Goal: Communication & Community: Answer question/provide support

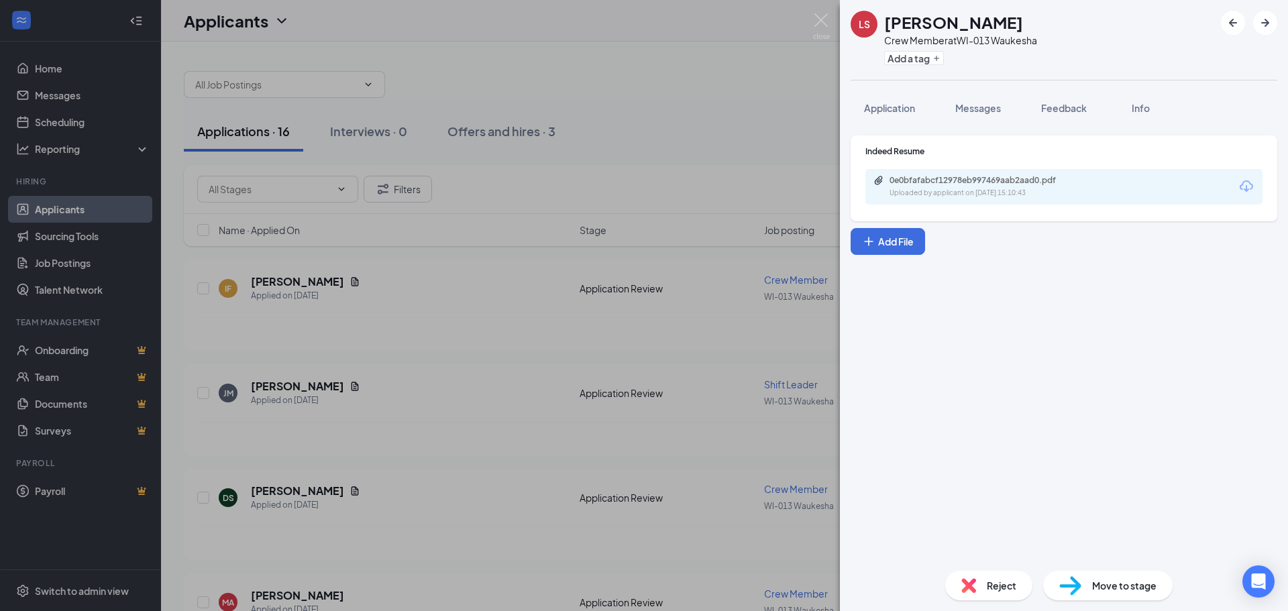
click at [820, 23] on img at bounding box center [821, 26] width 17 height 26
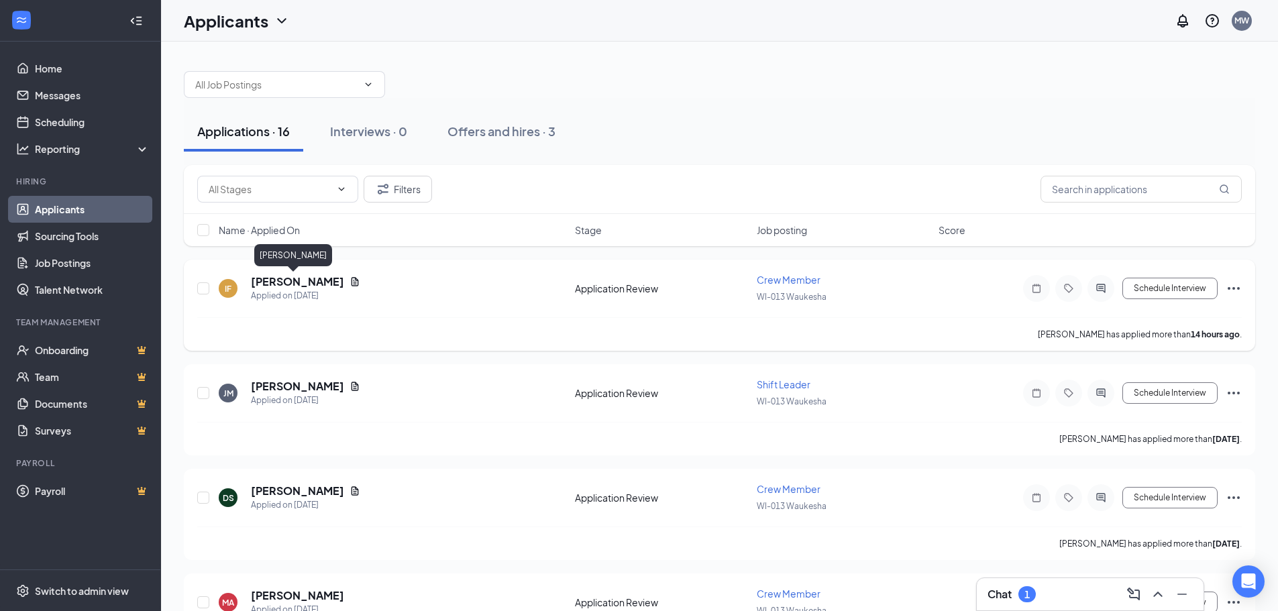
click at [272, 281] on h5 "[PERSON_NAME]" at bounding box center [297, 281] width 93 height 15
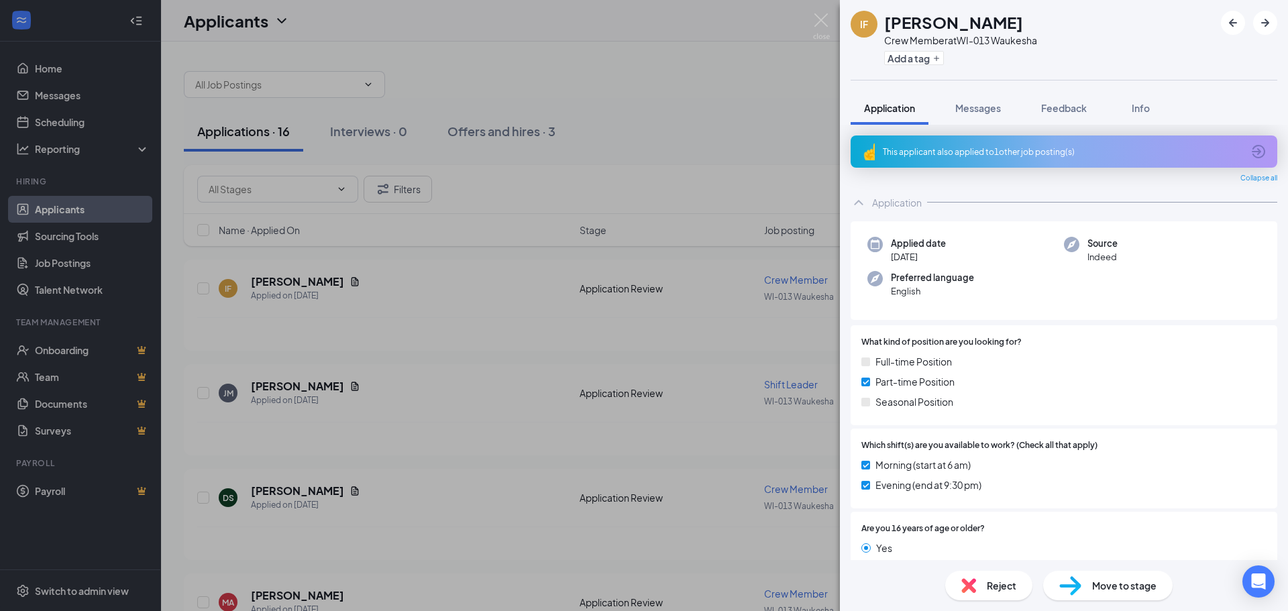
click at [936, 138] on div "This applicant also applied to 1 other job posting(s)" at bounding box center [1064, 151] width 427 height 32
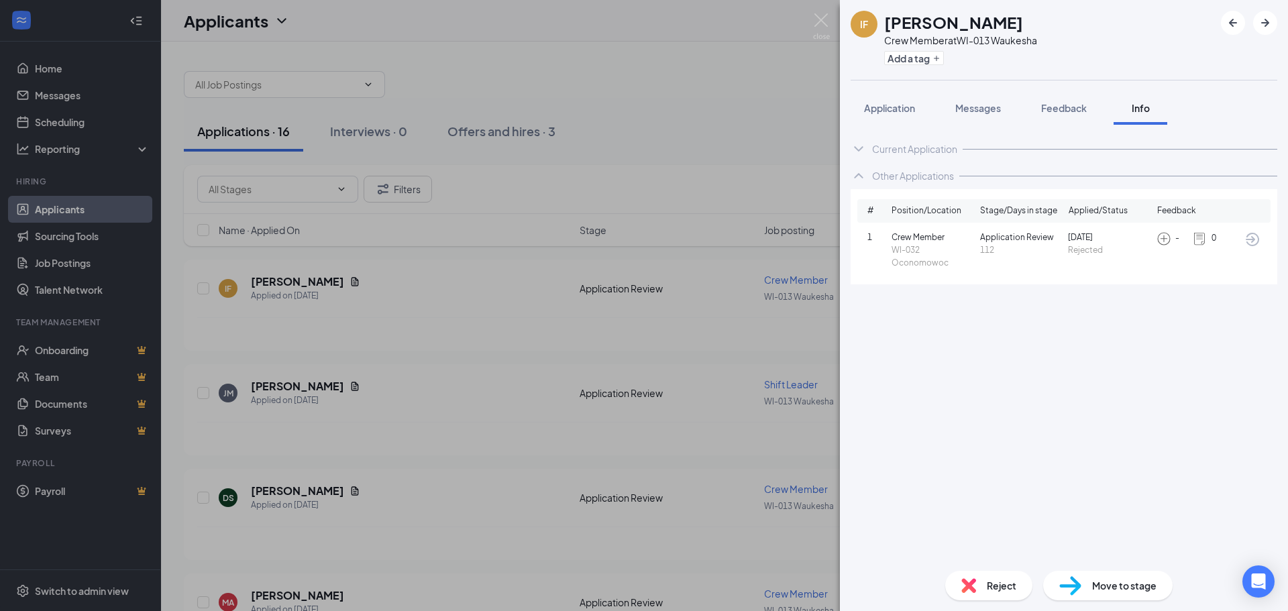
click at [702, 117] on div "IF [PERSON_NAME] Crew Member at [GEOGRAPHIC_DATA]-013 Waukesha Add a tag Applic…" at bounding box center [644, 305] width 1288 height 611
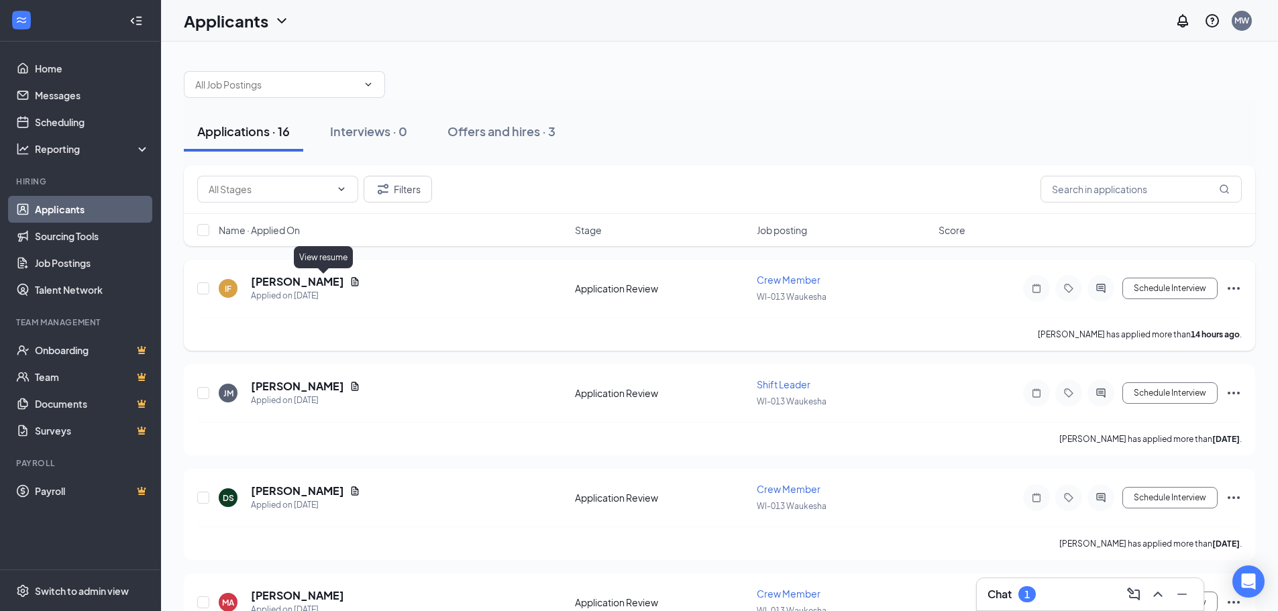
click at [349, 283] on icon "Document" at bounding box center [354, 281] width 11 height 11
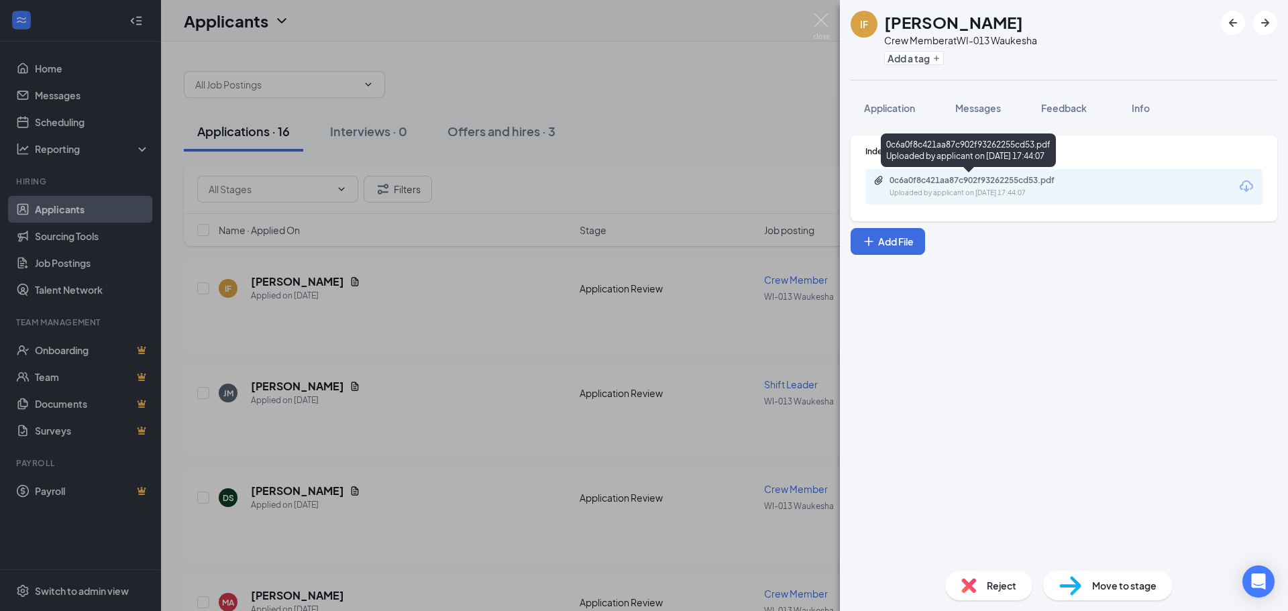
click at [989, 187] on div "0c6a0f8c421aa87c902f93262255cd53.pdf Uploaded by applicant on [DATE] 17:44:07" at bounding box center [981, 186] width 217 height 23
click at [749, 109] on div "IF [PERSON_NAME] Crew Member at WI-013 Waukesha Add a tag Application Messages …" at bounding box center [644, 305] width 1288 height 611
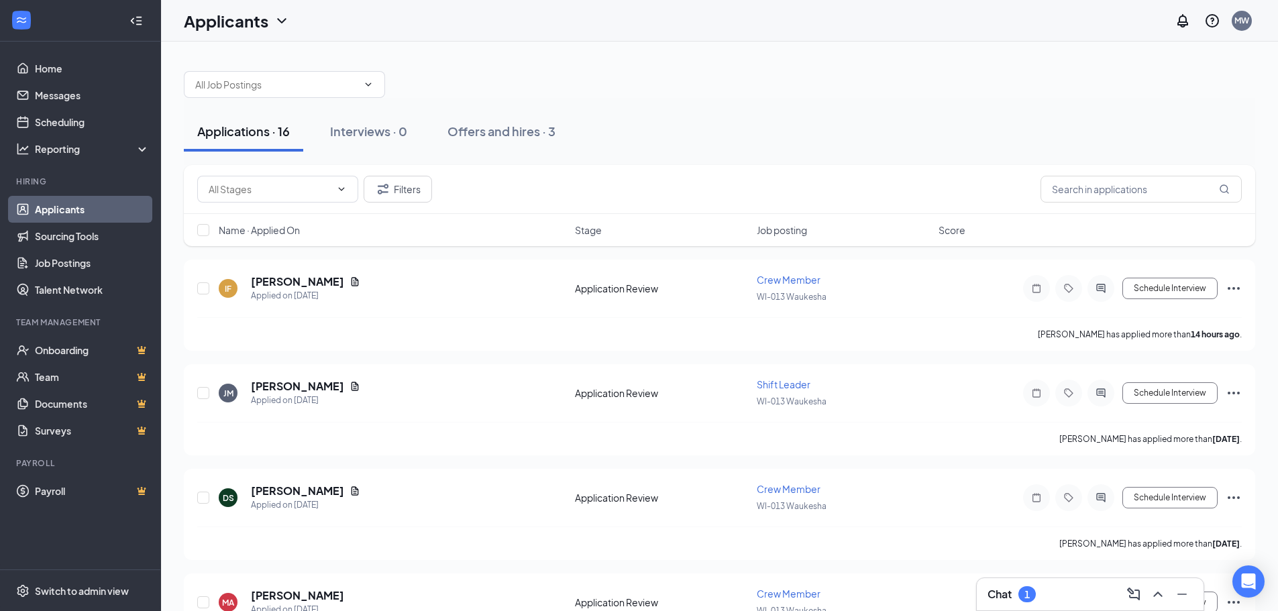
click at [1050, 588] on div "Chat 1" at bounding box center [1089, 594] width 205 height 21
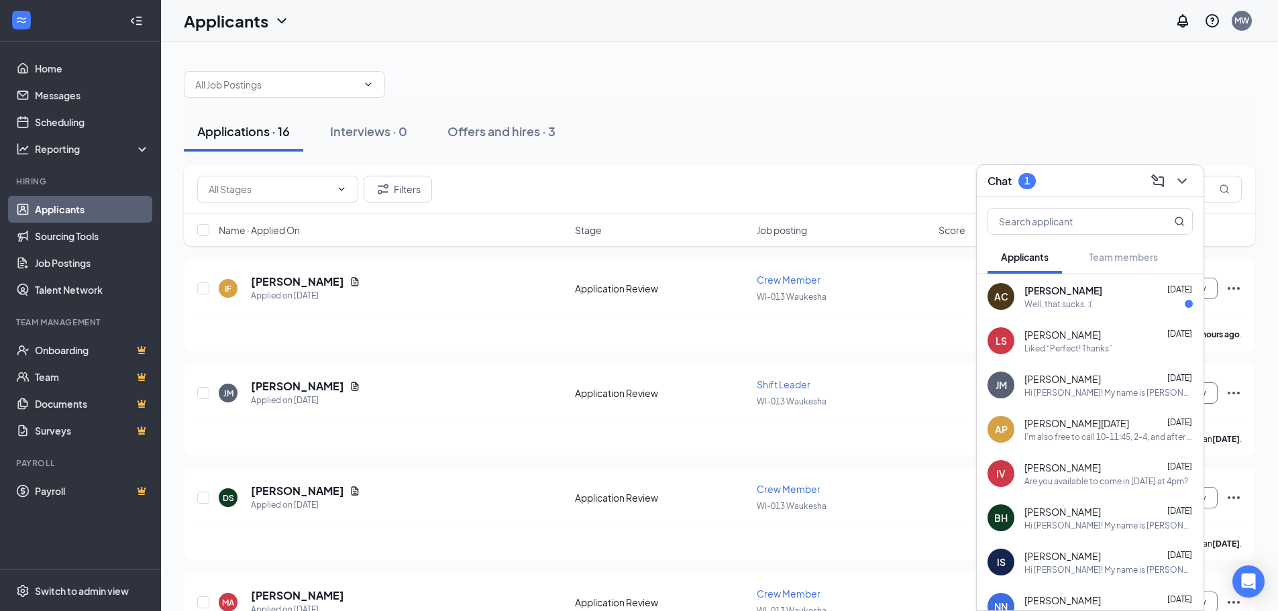
click at [1079, 387] on div "Hi [PERSON_NAME]! My name is [PERSON_NAME] and I am the GM at Tropical Smoothie…" at bounding box center [1108, 392] width 168 height 11
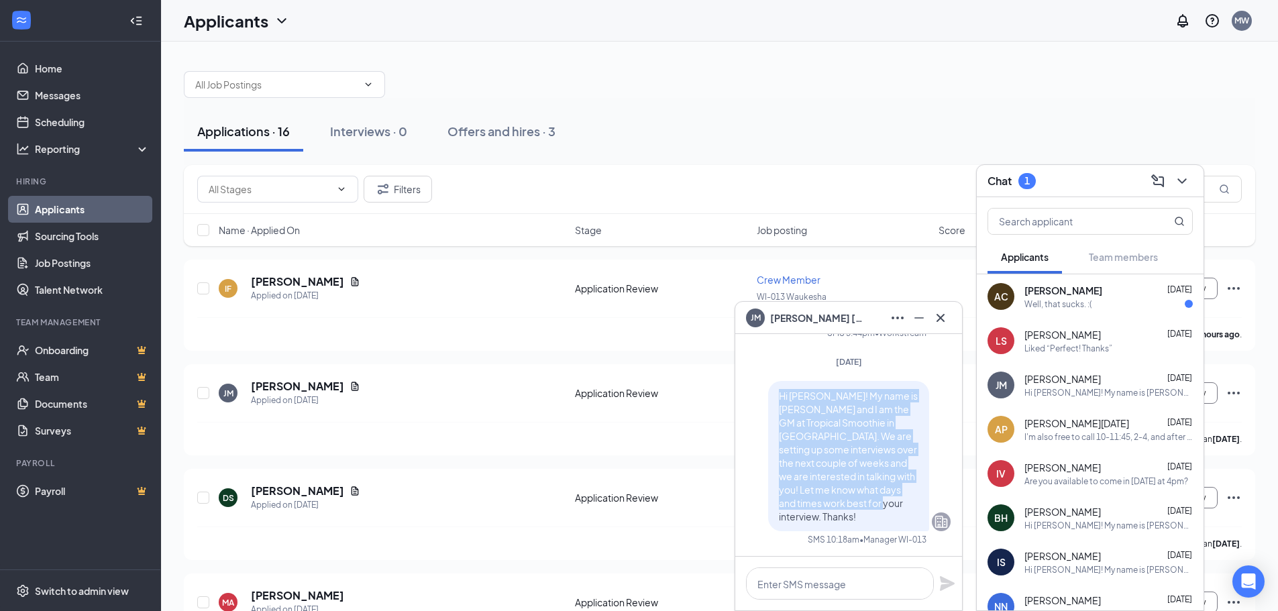
drag, startPoint x: 879, startPoint y: 516, endPoint x: 757, endPoint y: 408, distance: 163.0
click at [757, 408] on div "Hi [PERSON_NAME]! My name is [PERSON_NAME] and I am the GM at Tropical Smoothie…" at bounding box center [849, 456] width 204 height 150
copy span "Hi [PERSON_NAME]! My name is [PERSON_NAME] and I am the GM at Tropical Smoothie…"
click at [945, 319] on icon "Cross" at bounding box center [940, 318] width 16 height 16
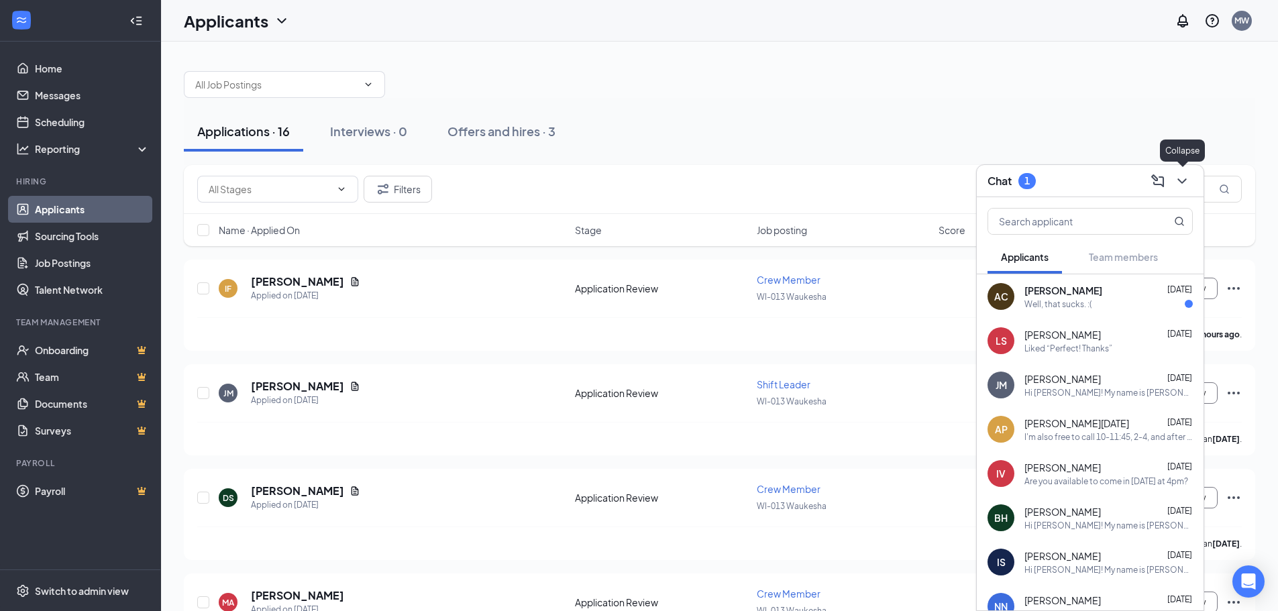
click at [1188, 176] on icon "ChevronDown" at bounding box center [1182, 181] width 16 height 16
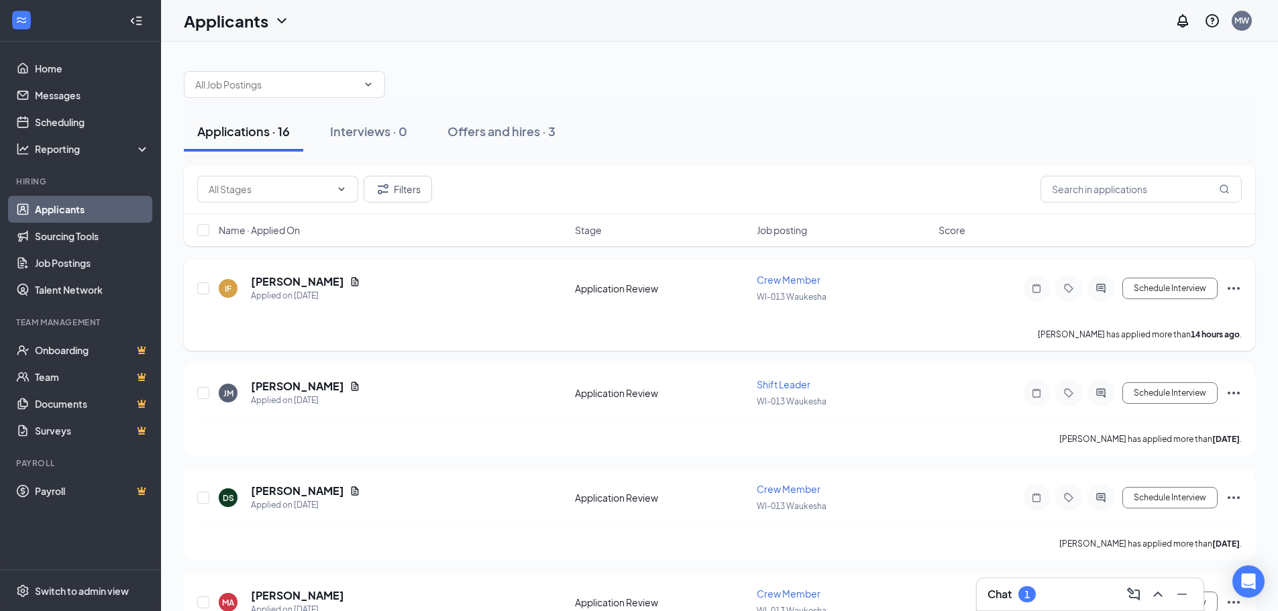
click at [1106, 286] on icon "ActiveChat" at bounding box center [1101, 288] width 16 height 11
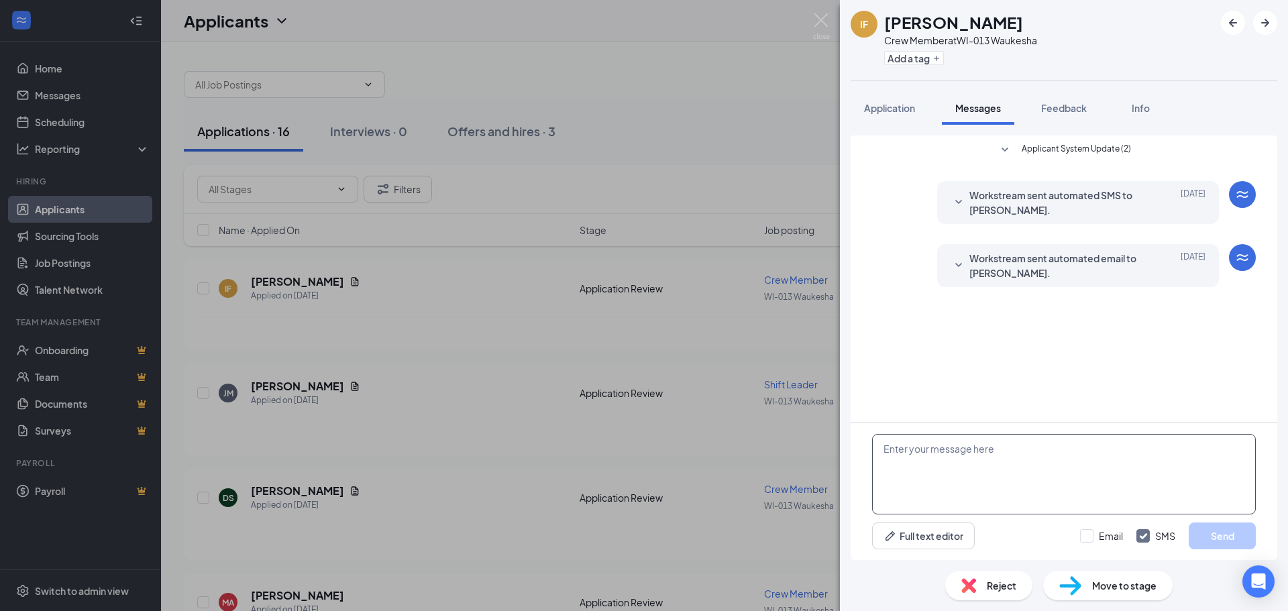
paste textarea "Hi [PERSON_NAME]! My name is [PERSON_NAME] and I am the GM at Tropical Smoothie…"
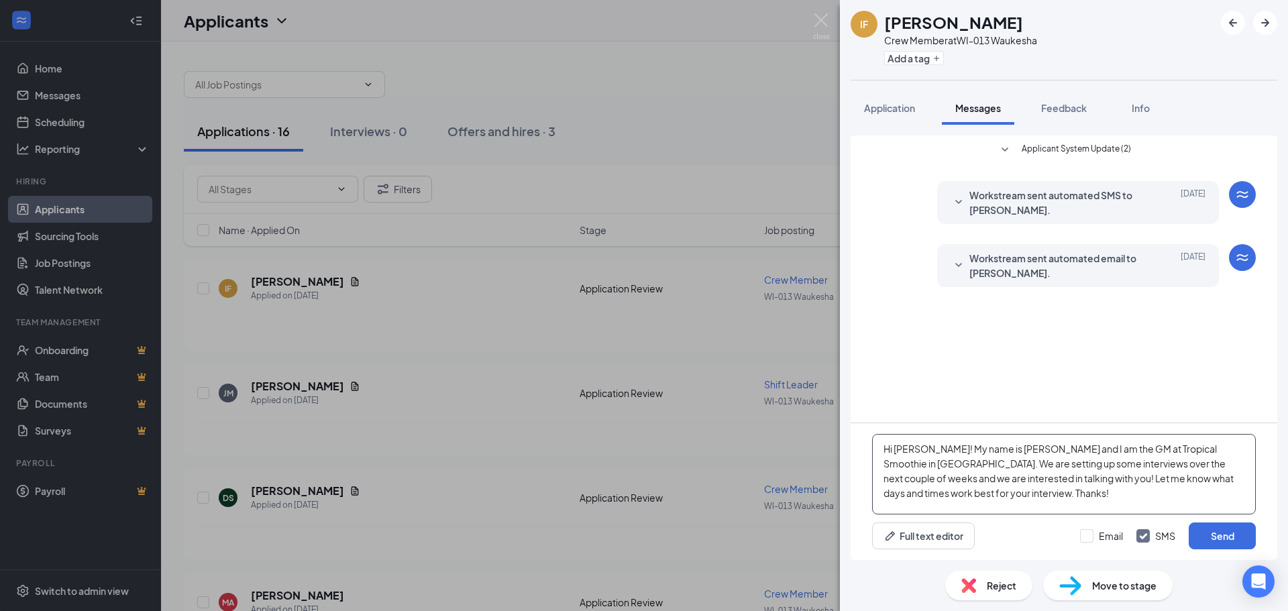
drag, startPoint x: 914, startPoint y: 449, endPoint x: 895, endPoint y: 449, distance: 18.8
click at [895, 449] on textarea "Hi [PERSON_NAME]! My name is [PERSON_NAME] and I am the GM at Tropical Smoothie…" at bounding box center [1064, 474] width 384 height 80
type textarea "Hi [PERSON_NAME]! My name is [PERSON_NAME] and I am the GM at Tropical Smoothie…"
click at [1214, 535] on button "Send" at bounding box center [1222, 536] width 67 height 27
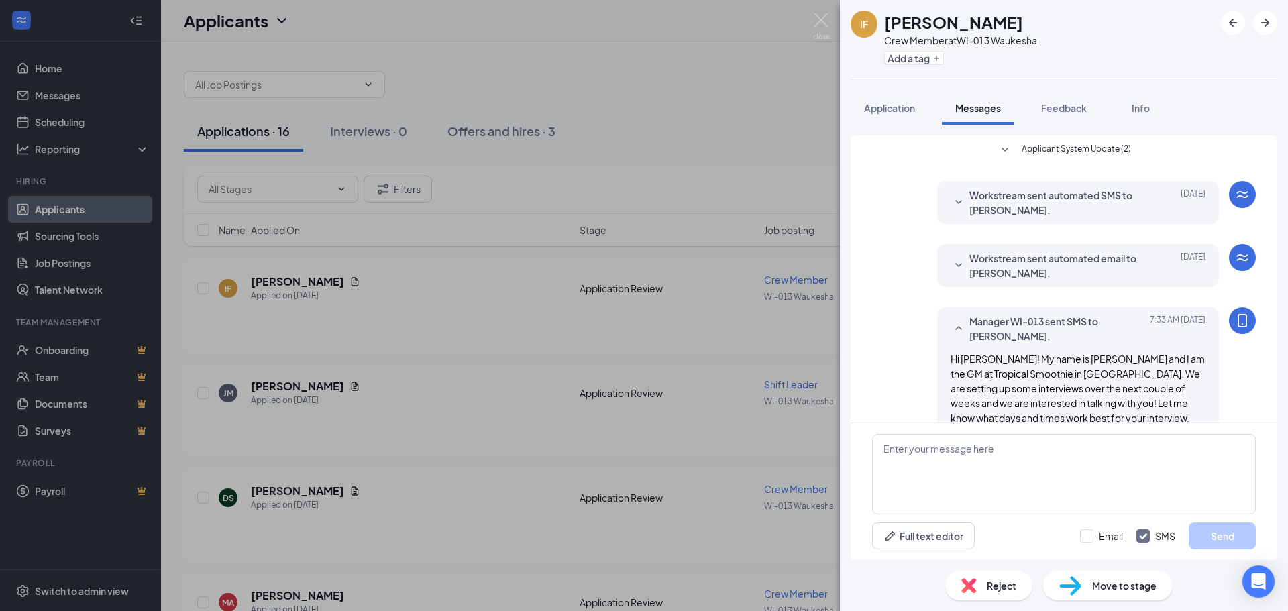
scroll to position [23, 0]
